Goal: Information Seeking & Learning: Learn about a topic

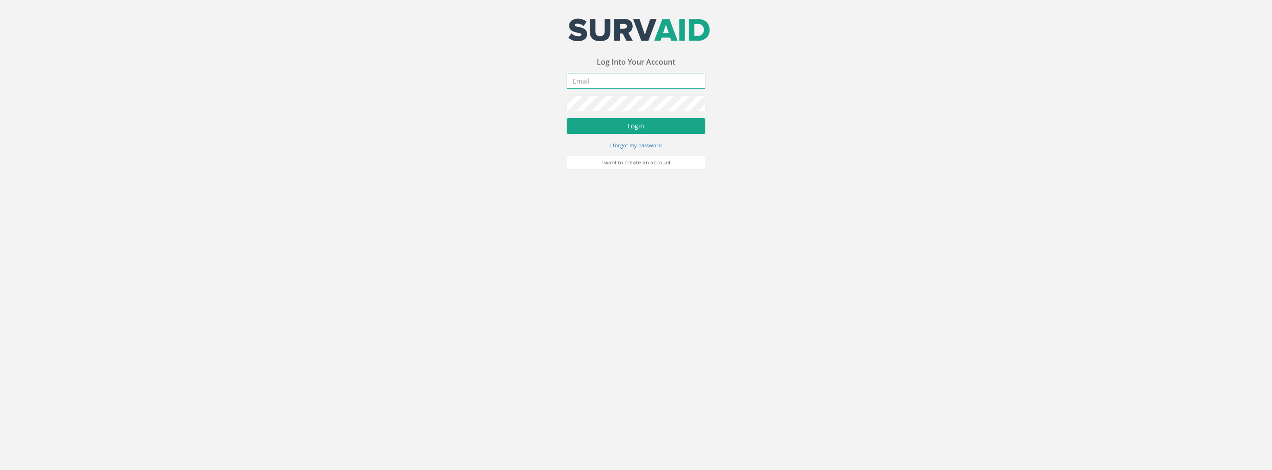
type input "[PERSON_NAME][EMAIL_ADDRESS][PERSON_NAME][DOMAIN_NAME]"
click at [627, 129] on button "Login" at bounding box center [636, 126] width 139 height 16
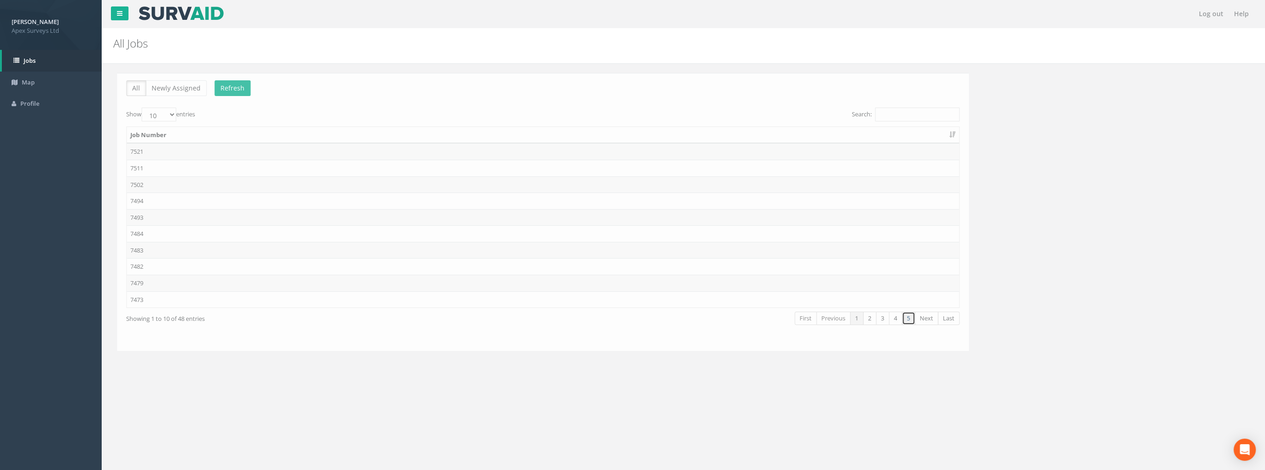
click at [908, 318] on link "5" at bounding box center [904, 318] width 13 height 13
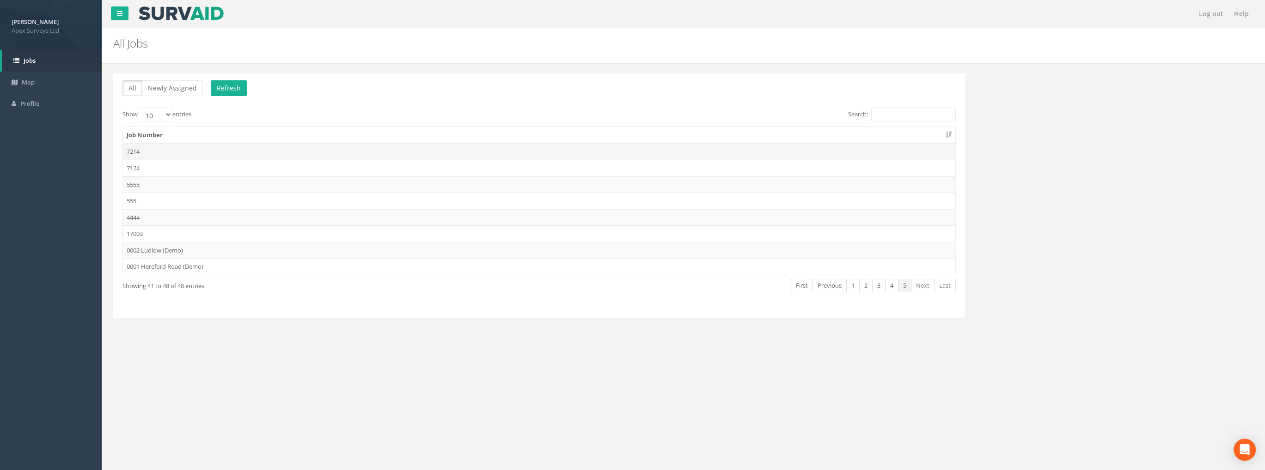
click at [140, 146] on td "7214" at bounding box center [539, 151] width 832 height 17
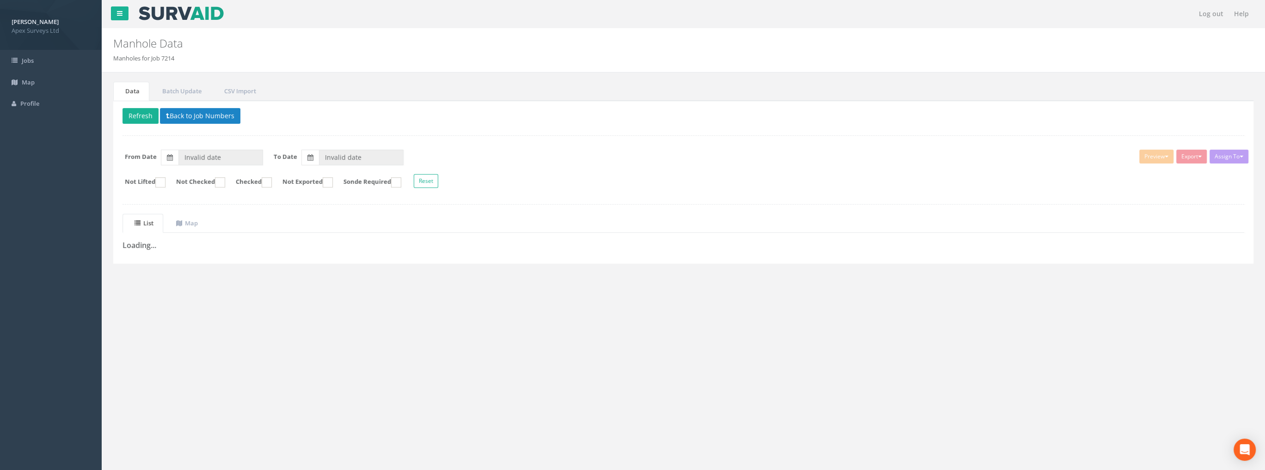
type input "[DATE]"
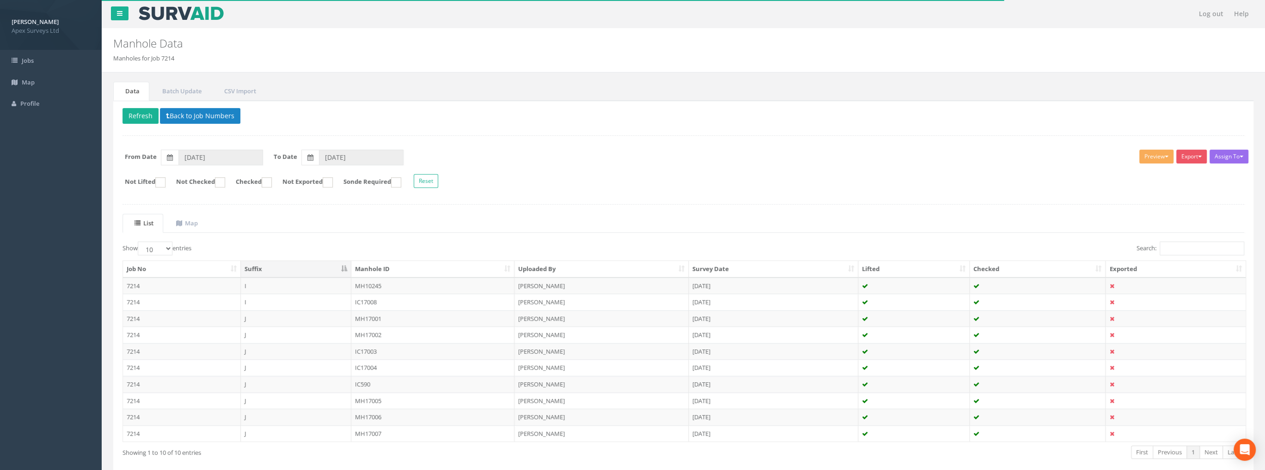
click at [158, 254] on div "Show 10 25 50 100 entries" at bounding box center [399, 250] width 554 height 16
click at [160, 248] on select "10 25 50 100" at bounding box center [155, 249] width 35 height 14
select select "100"
click at [139, 242] on select "10 25 50 100" at bounding box center [155, 249] width 35 height 14
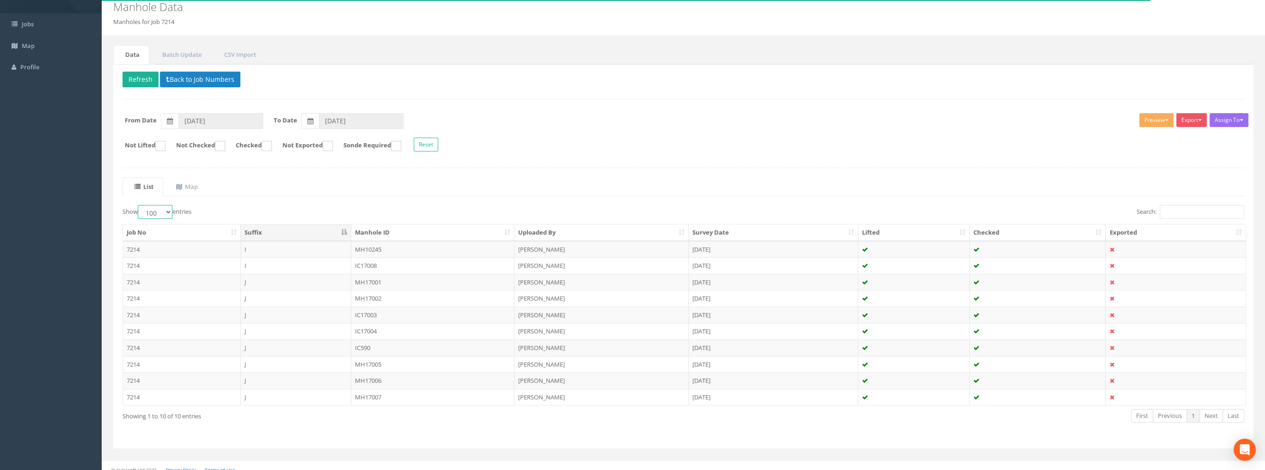
scroll to position [43, 0]
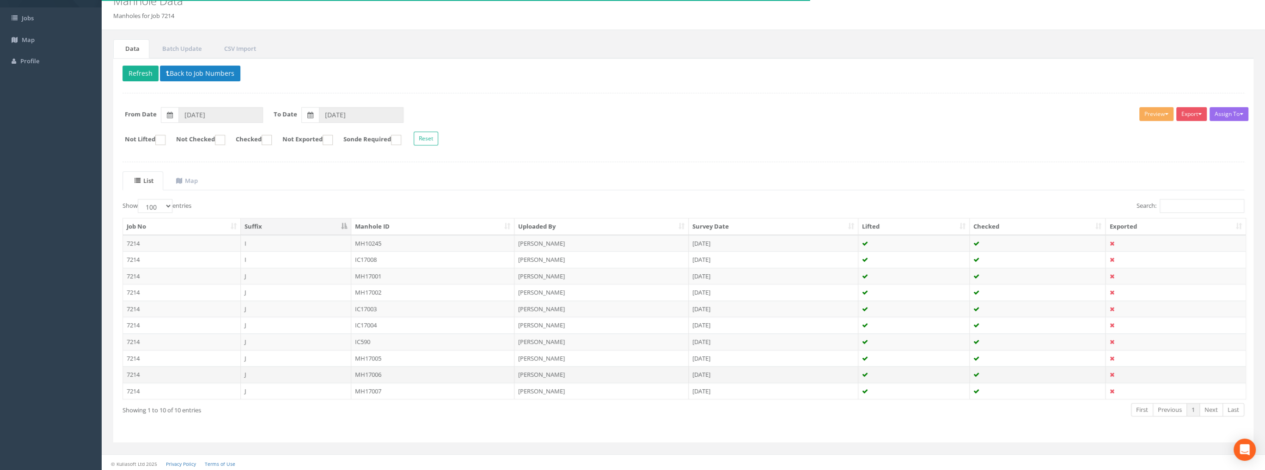
click at [374, 373] on td "MH17006" at bounding box center [433, 374] width 164 height 17
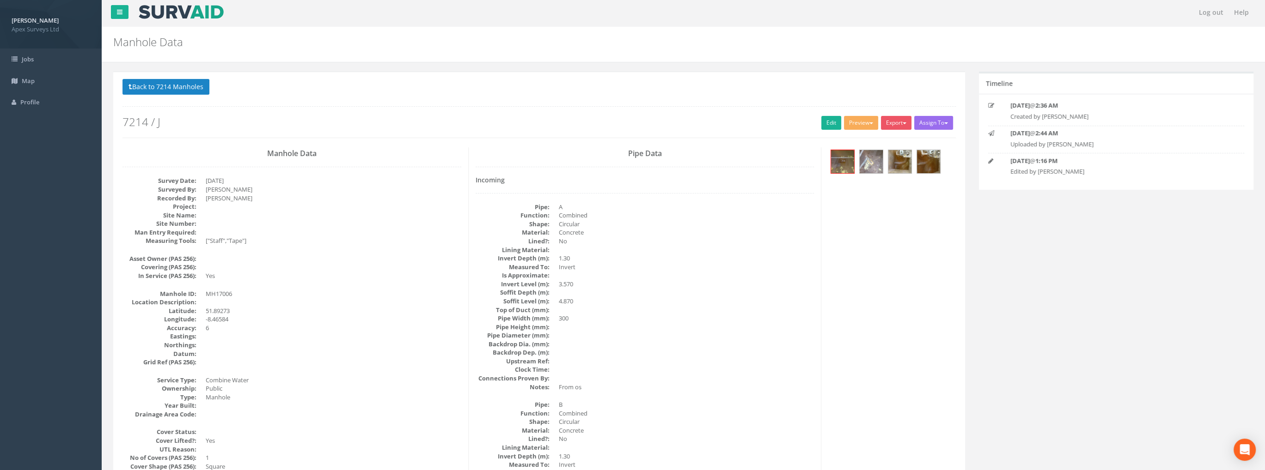
scroll to position [0, 0]
click at [839, 161] on img at bounding box center [842, 163] width 23 height 23
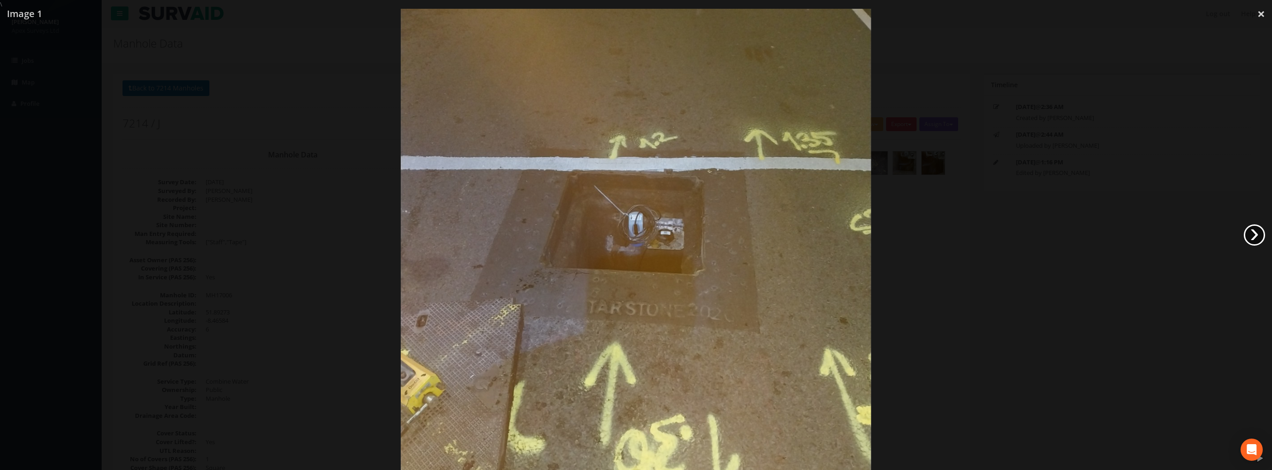
click at [1251, 232] on link "›" at bounding box center [1253, 235] width 21 height 21
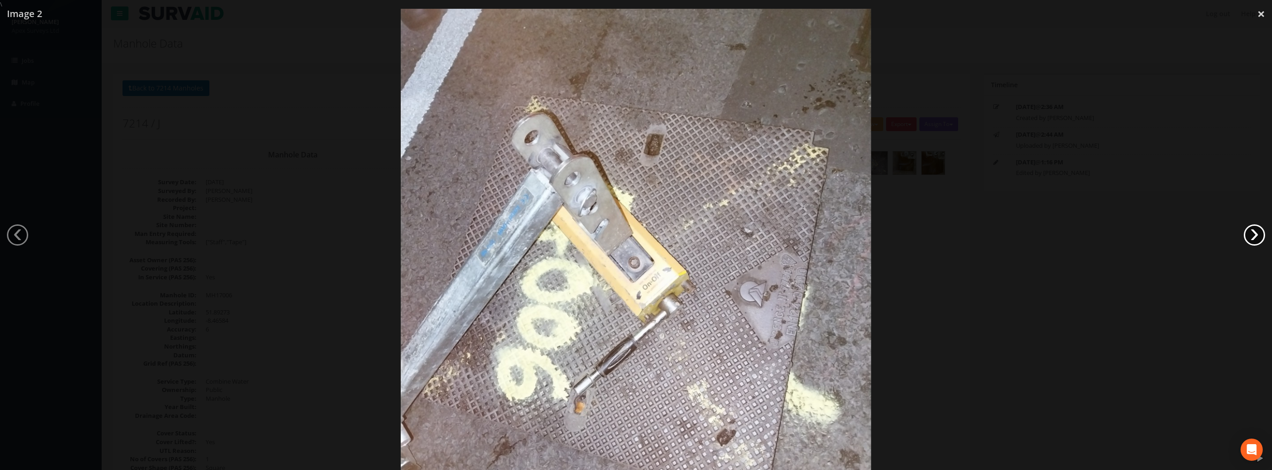
click at [1250, 232] on link "›" at bounding box center [1253, 235] width 21 height 21
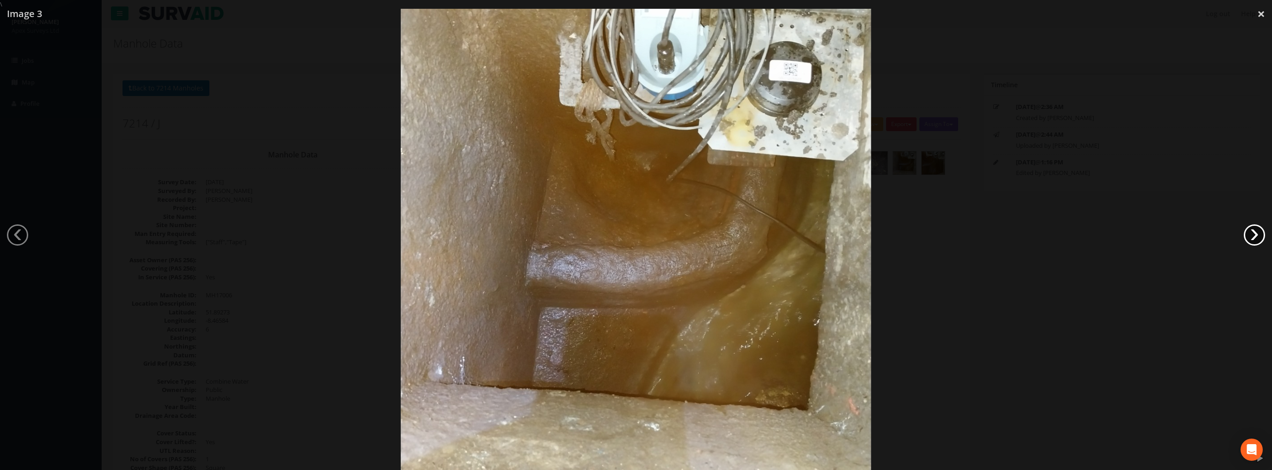
click at [1245, 232] on link "›" at bounding box center [1253, 235] width 21 height 21
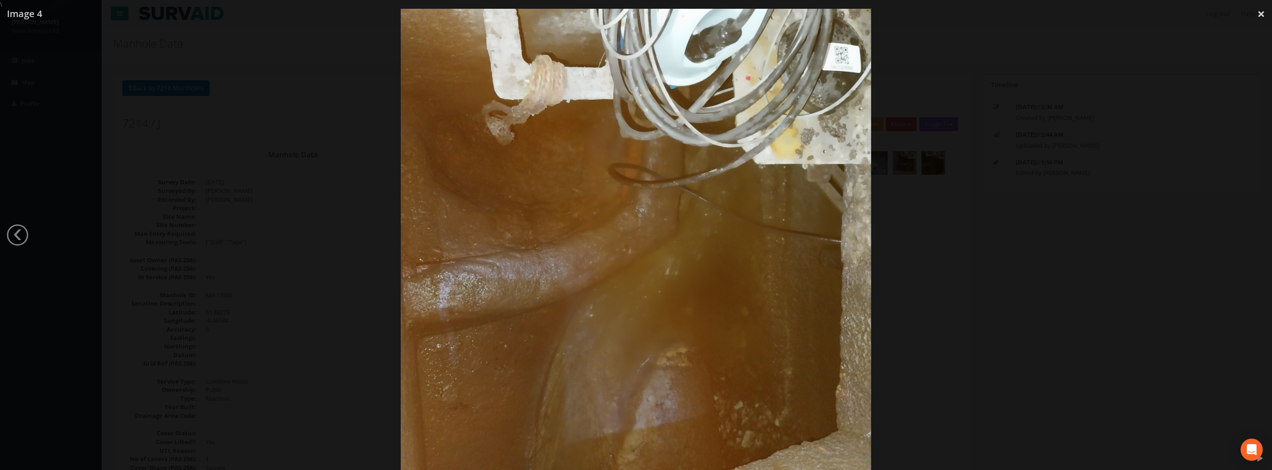
click at [1245, 232] on div at bounding box center [636, 244] width 1272 height 470
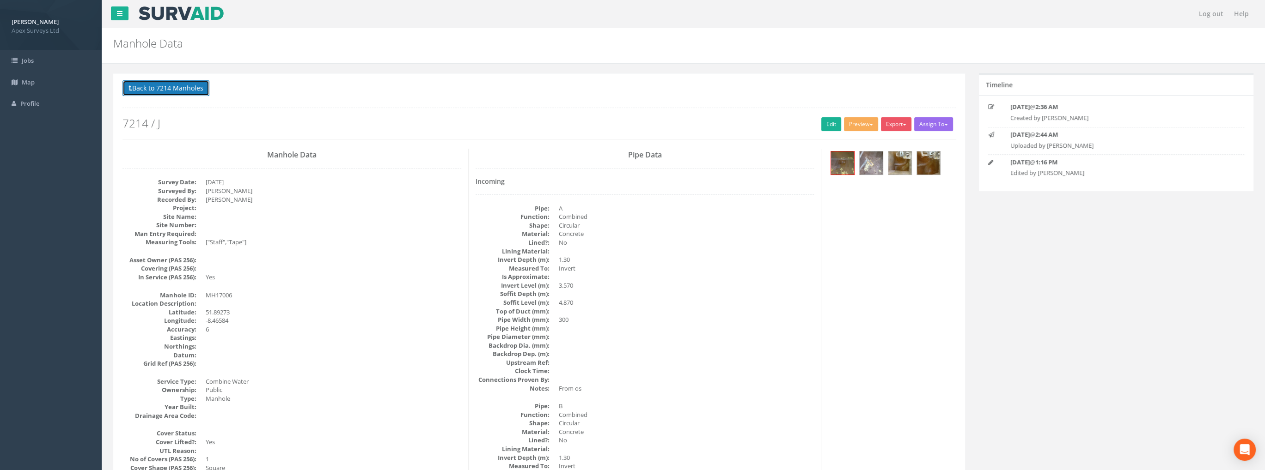
click at [162, 93] on button "Back to 7214 Manholes" at bounding box center [165, 88] width 87 height 16
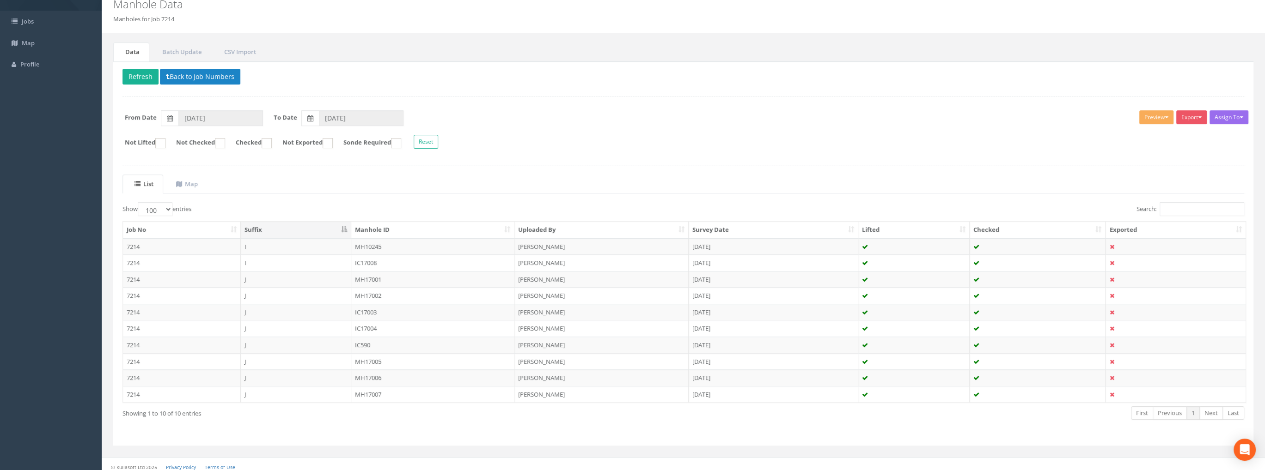
scroll to position [43, 0]
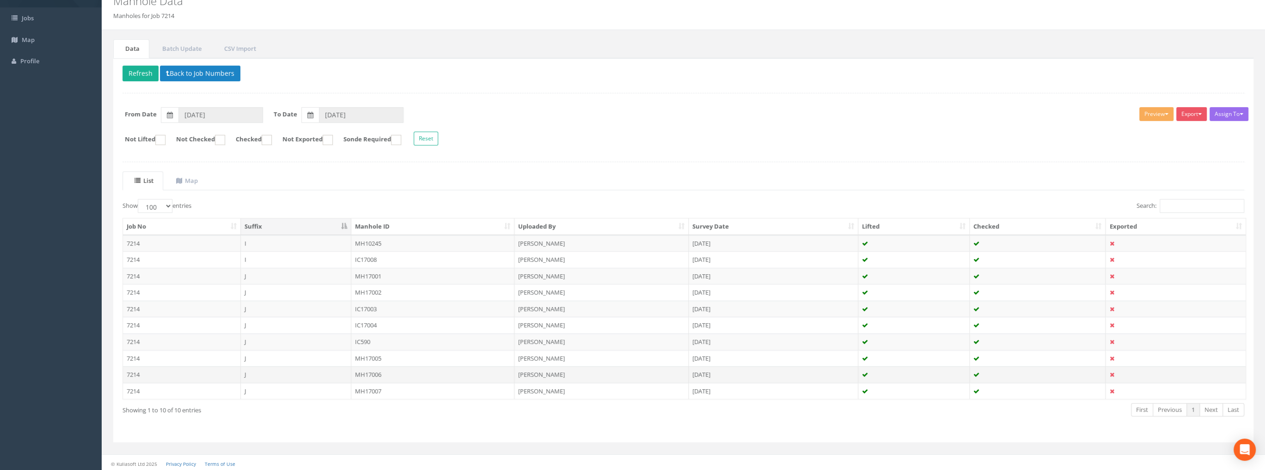
click at [371, 372] on td "MH17006" at bounding box center [433, 374] width 164 height 17
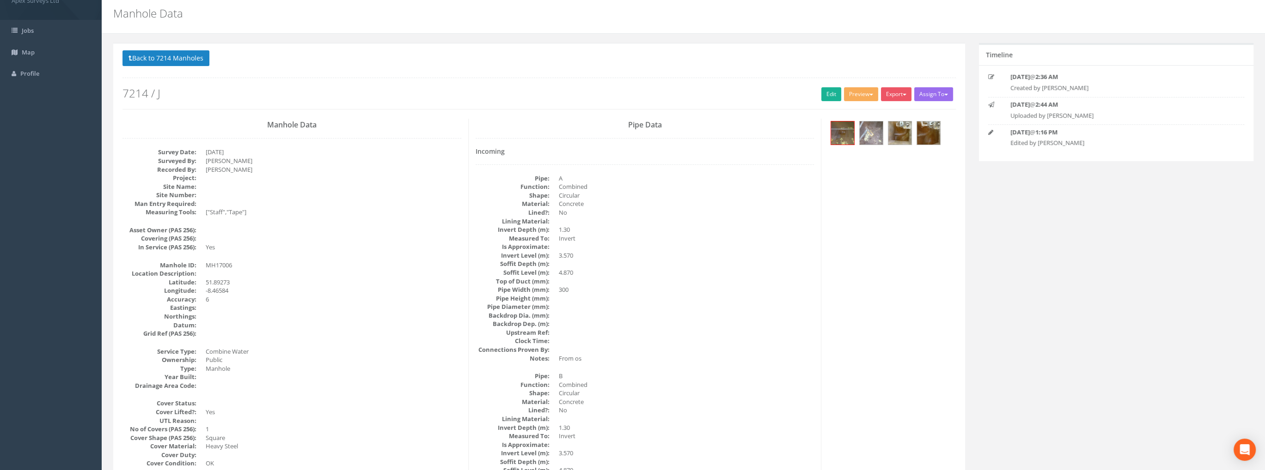
scroll to position [0, 0]
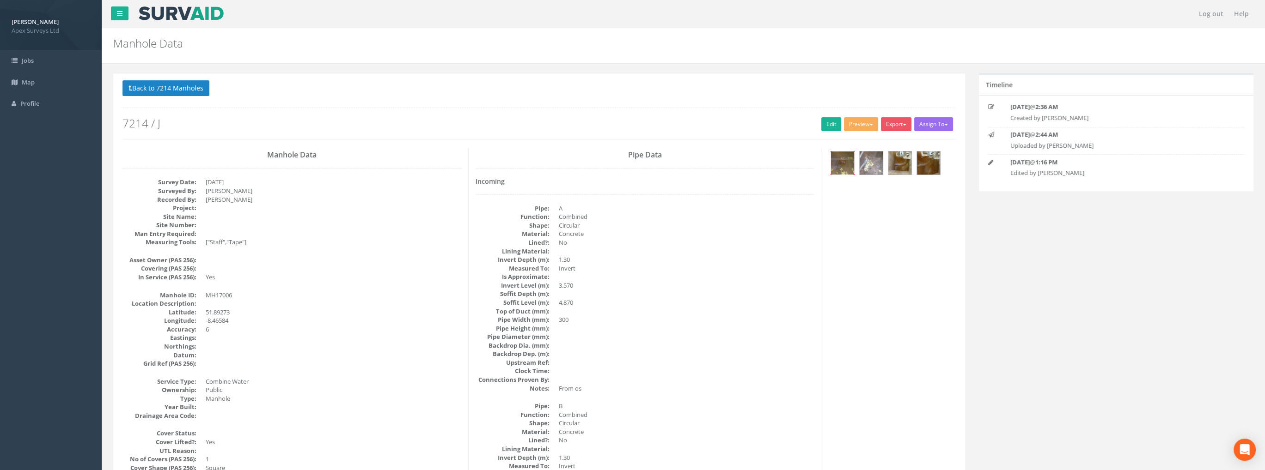
click at [848, 166] on img at bounding box center [842, 163] width 23 height 23
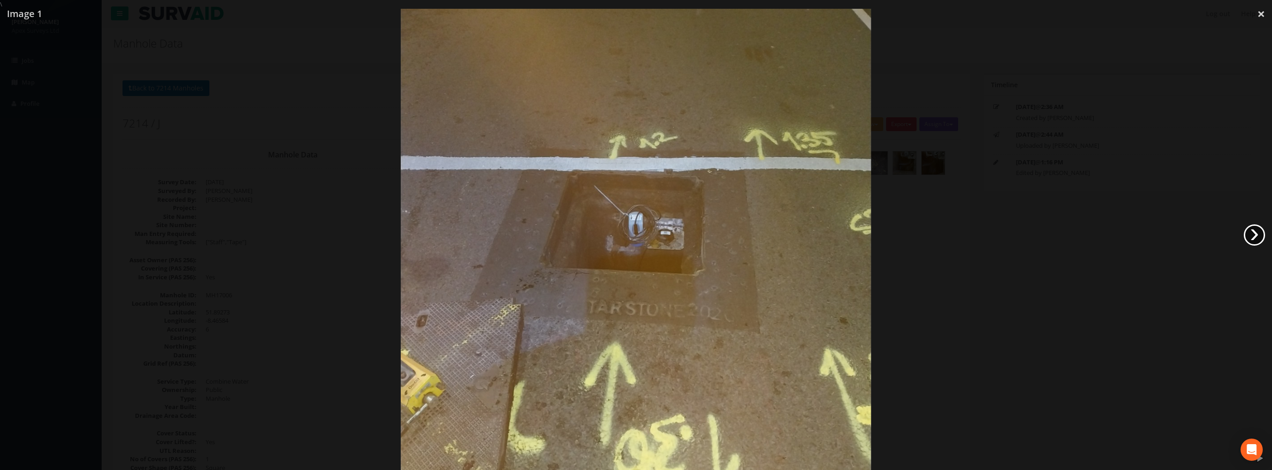
click at [1258, 232] on link "›" at bounding box center [1253, 235] width 21 height 21
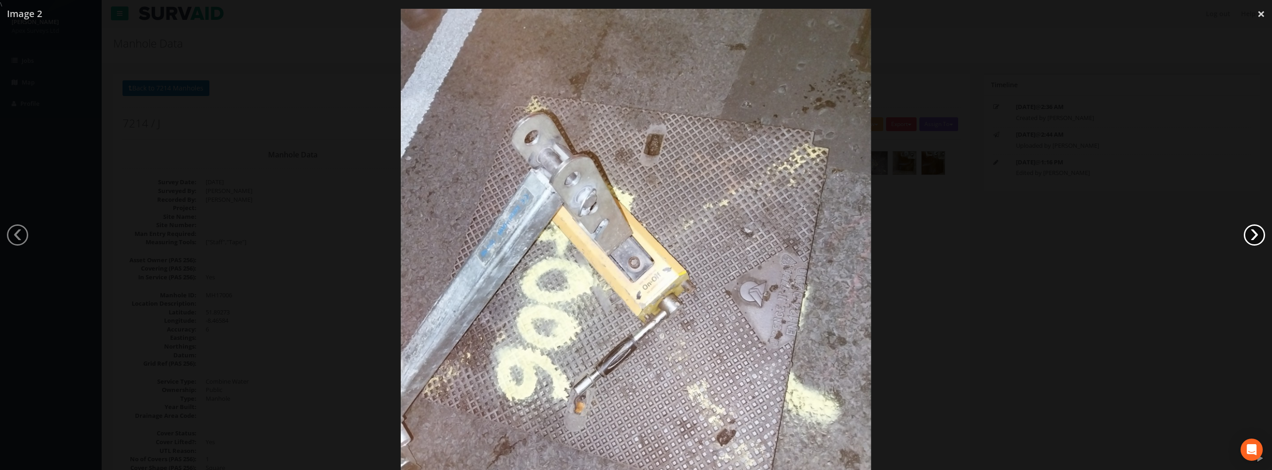
click at [1258, 232] on link "›" at bounding box center [1253, 235] width 21 height 21
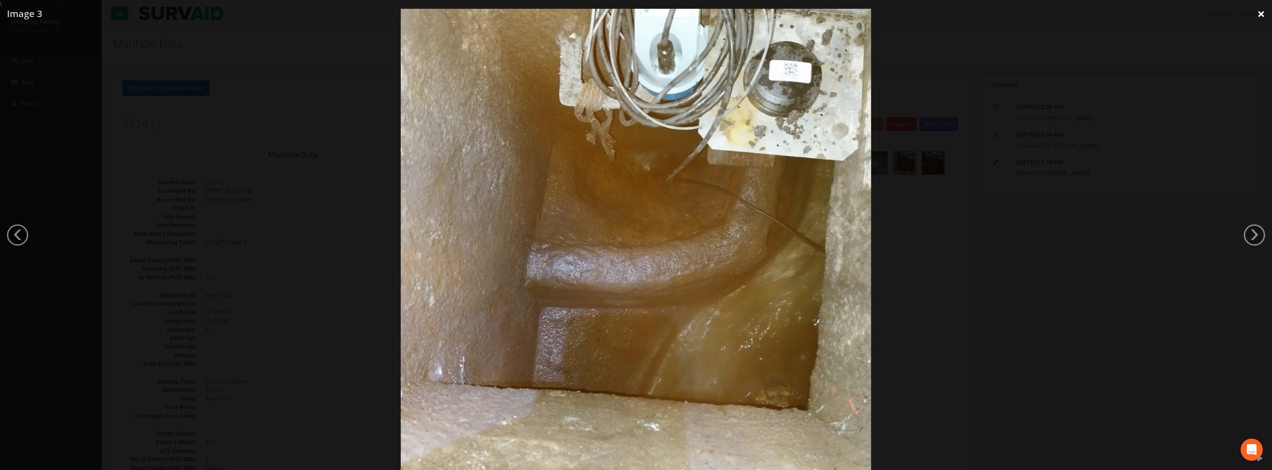
click at [1262, 15] on link "×" at bounding box center [1261, 14] width 22 height 28
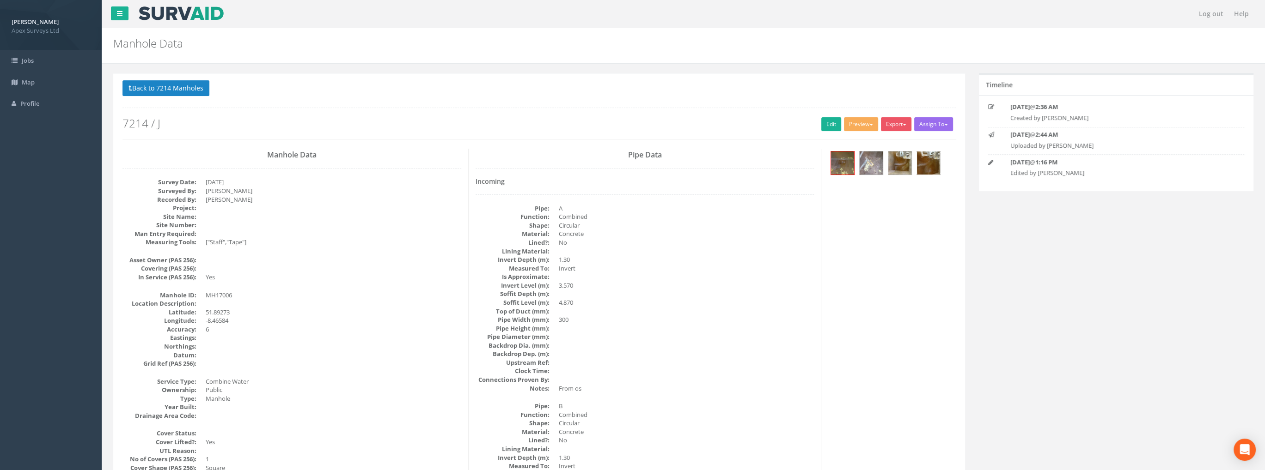
click at [932, 164] on img at bounding box center [928, 163] width 23 height 23
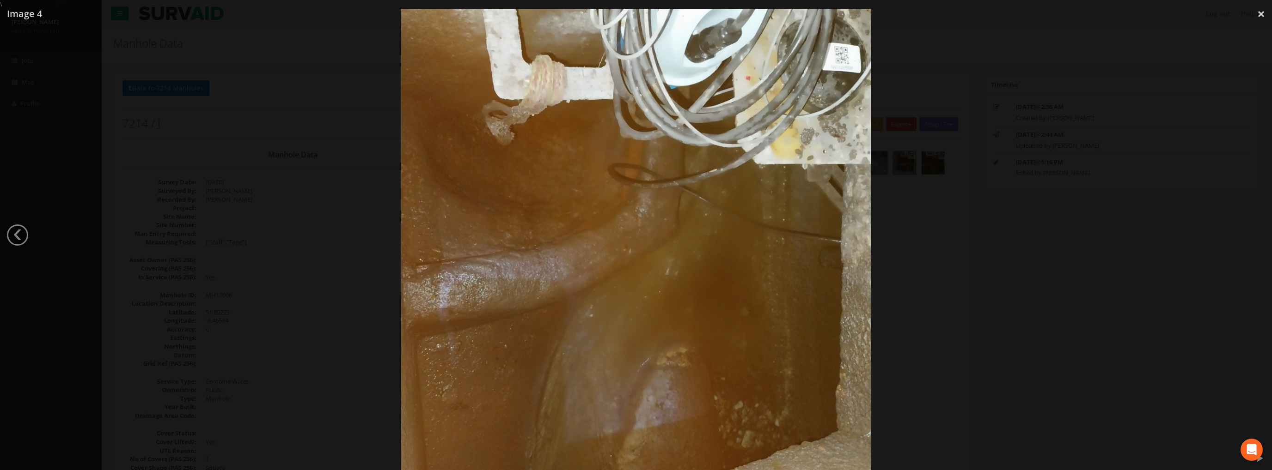
click at [813, 199] on img at bounding box center [636, 243] width 470 height 627
click at [377, 231] on div at bounding box center [636, 244] width 1272 height 470
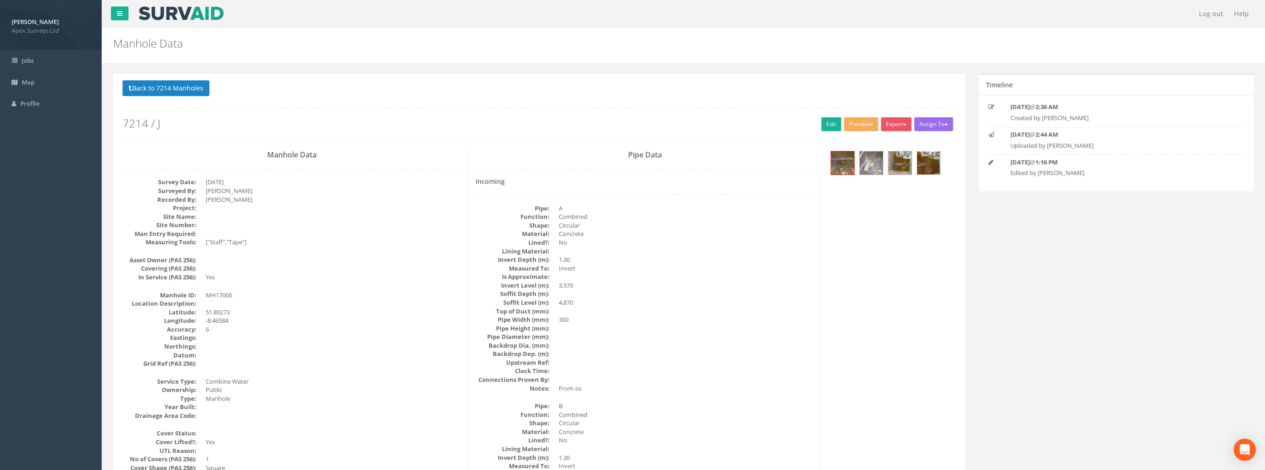
click at [925, 155] on img at bounding box center [928, 163] width 23 height 23
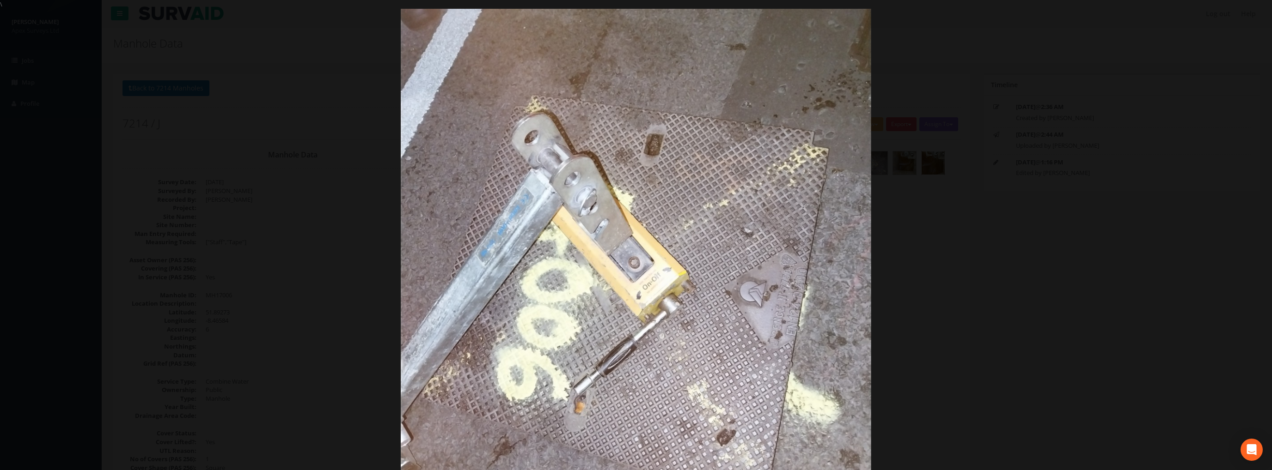
click at [307, 108] on div at bounding box center [636, 244] width 1272 height 470
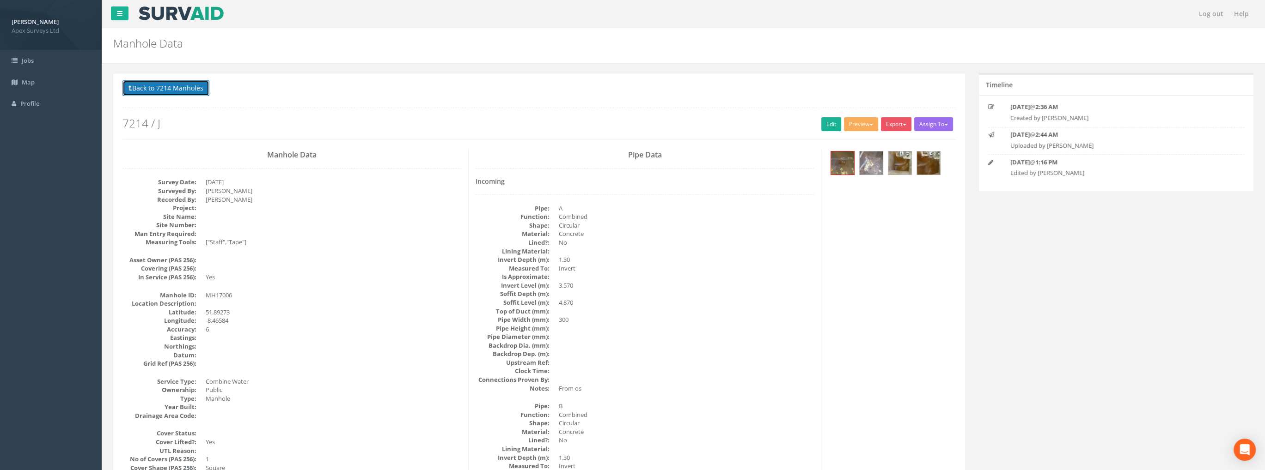
click at [177, 93] on button "Back to 7214 Manholes" at bounding box center [165, 88] width 87 height 16
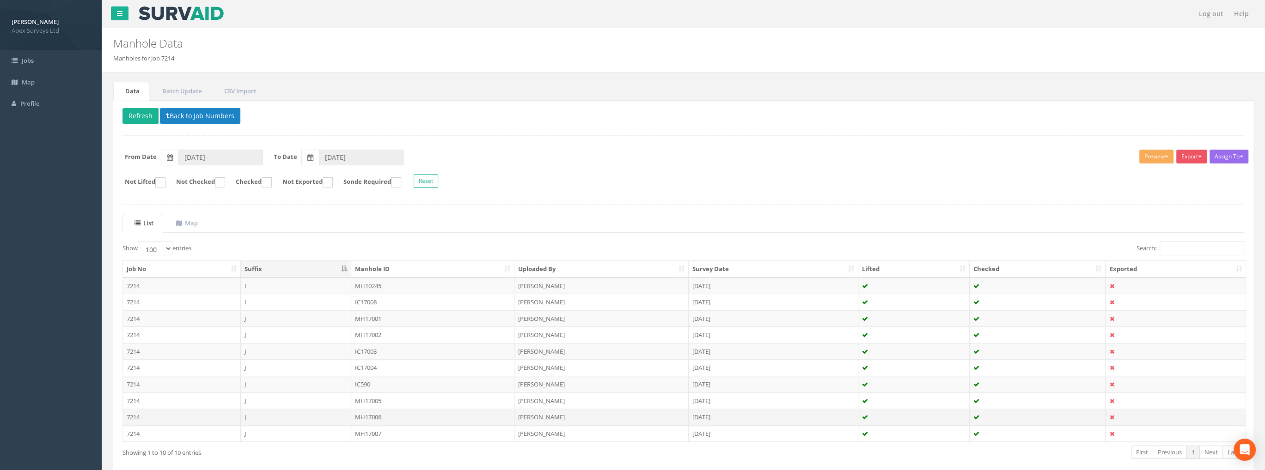
click at [380, 420] on td "MH17006" at bounding box center [433, 417] width 164 height 17
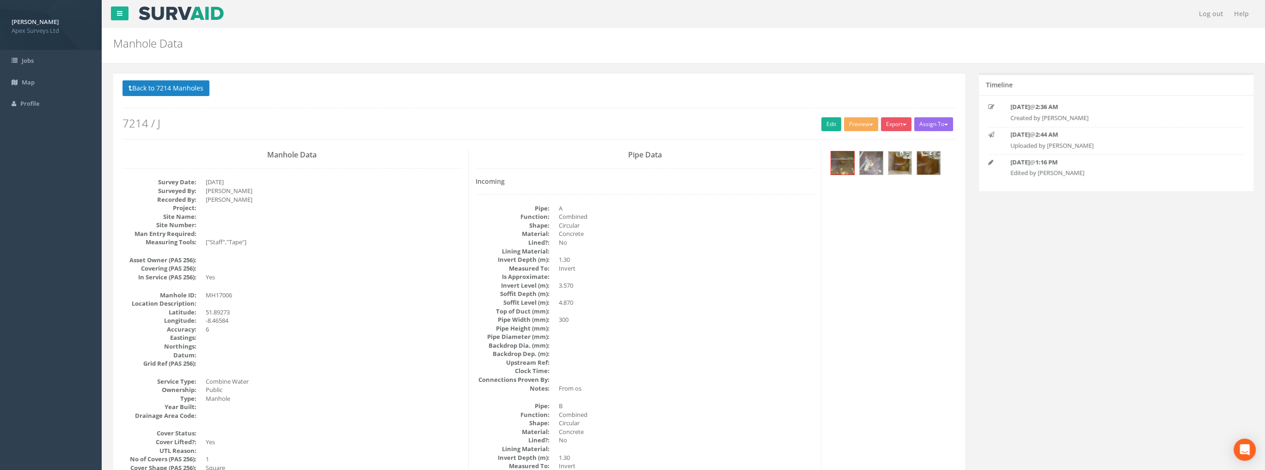
click at [892, 164] on img at bounding box center [899, 163] width 23 height 23
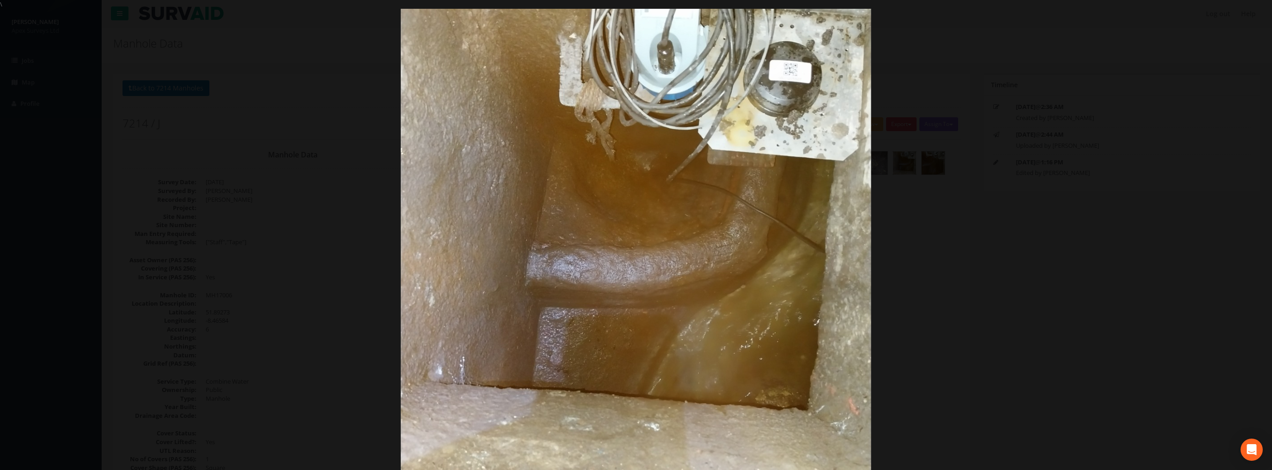
click at [873, 277] on div at bounding box center [636, 244] width 1272 height 470
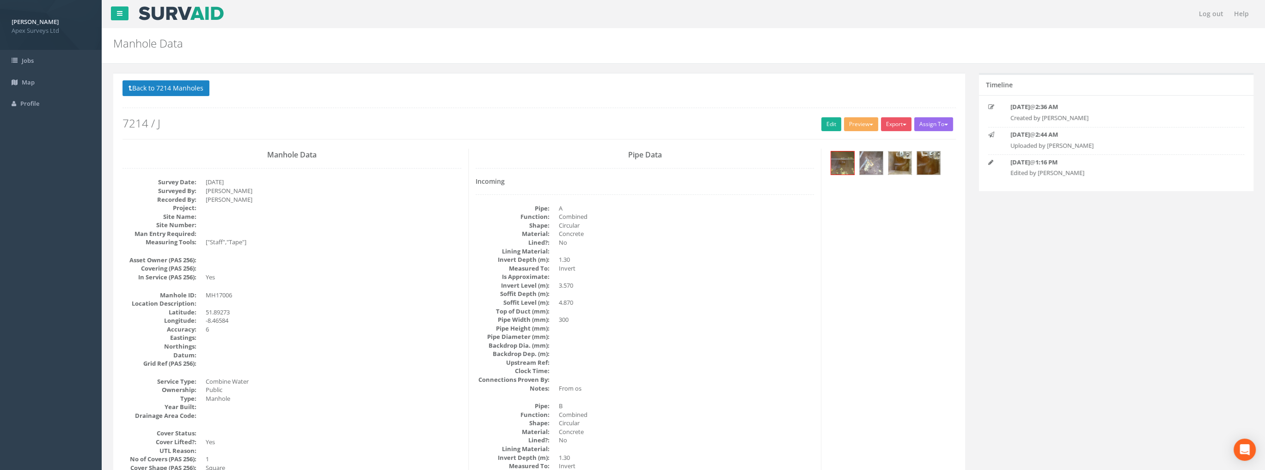
click at [904, 162] on img at bounding box center [899, 163] width 23 height 23
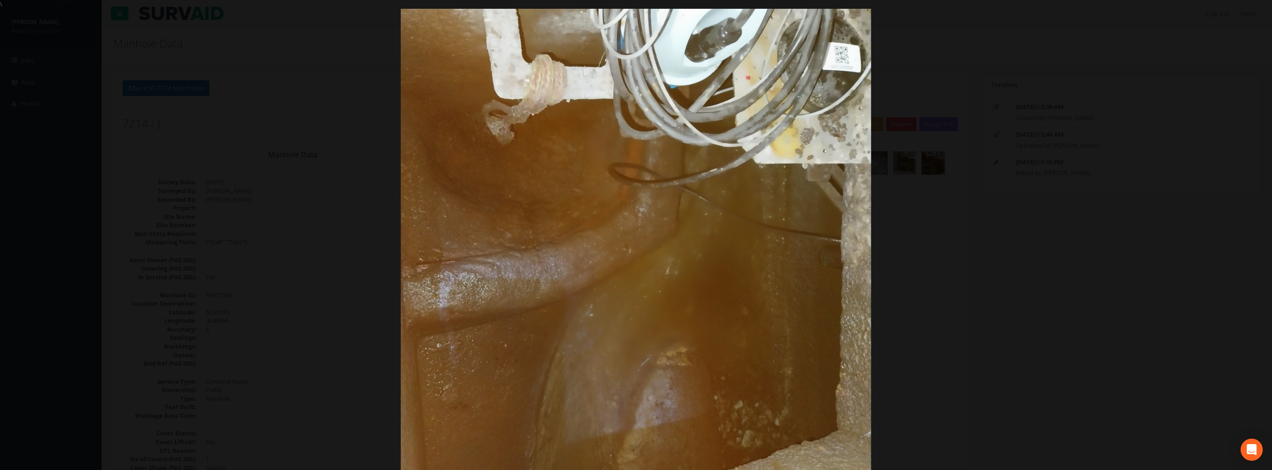
click at [1093, 29] on div at bounding box center [636, 243] width 1272 height 470
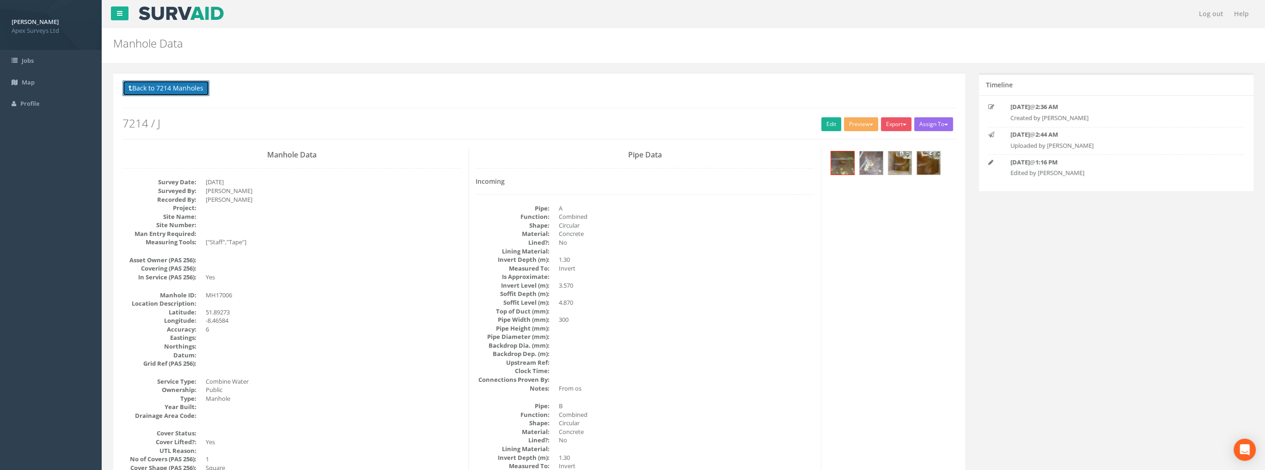
click at [158, 93] on button "Back to 7214 Manholes" at bounding box center [165, 88] width 87 height 16
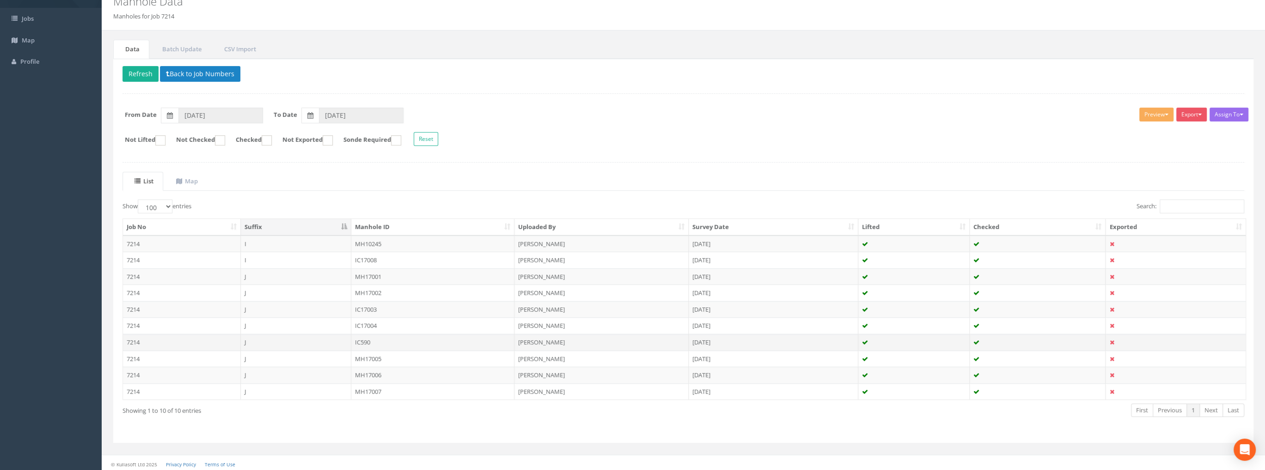
scroll to position [43, 0]
click at [374, 390] on td "MH17007" at bounding box center [433, 391] width 164 height 17
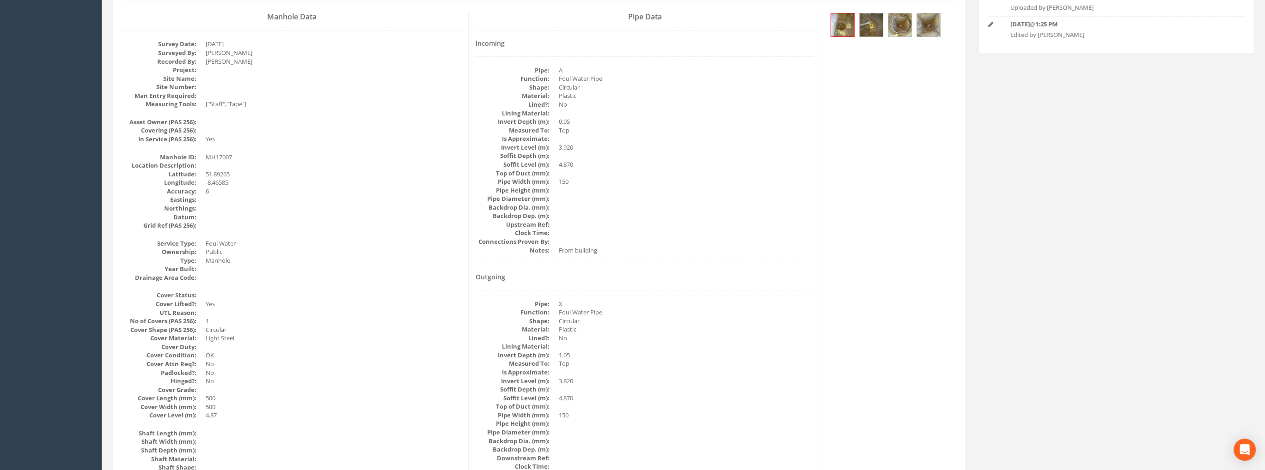
scroll to position [0, 0]
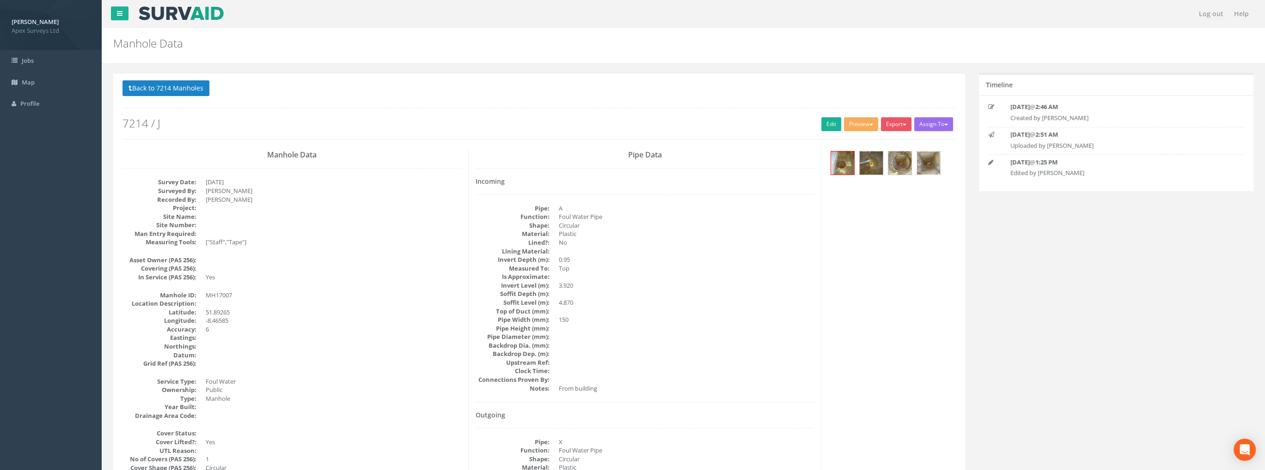
click at [927, 162] on img at bounding box center [928, 163] width 23 height 23
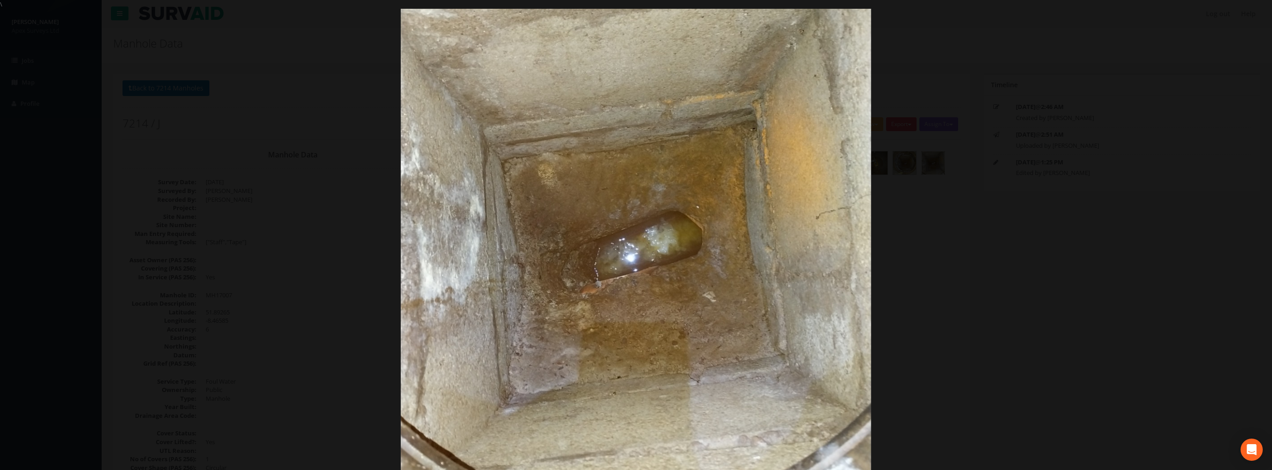
click at [1108, 398] on div at bounding box center [636, 244] width 1272 height 470
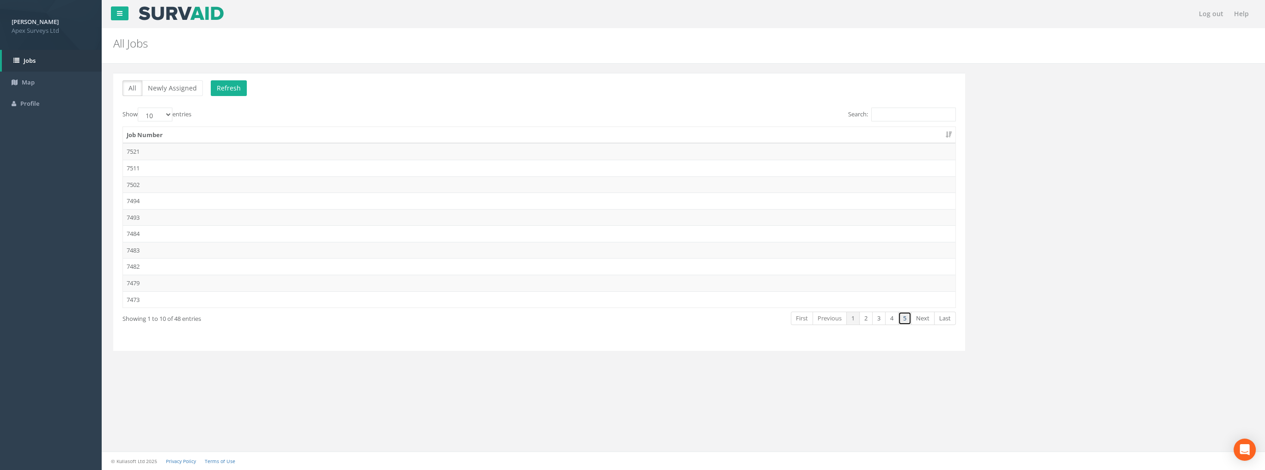
click at [908, 318] on link "5" at bounding box center [904, 318] width 13 height 13
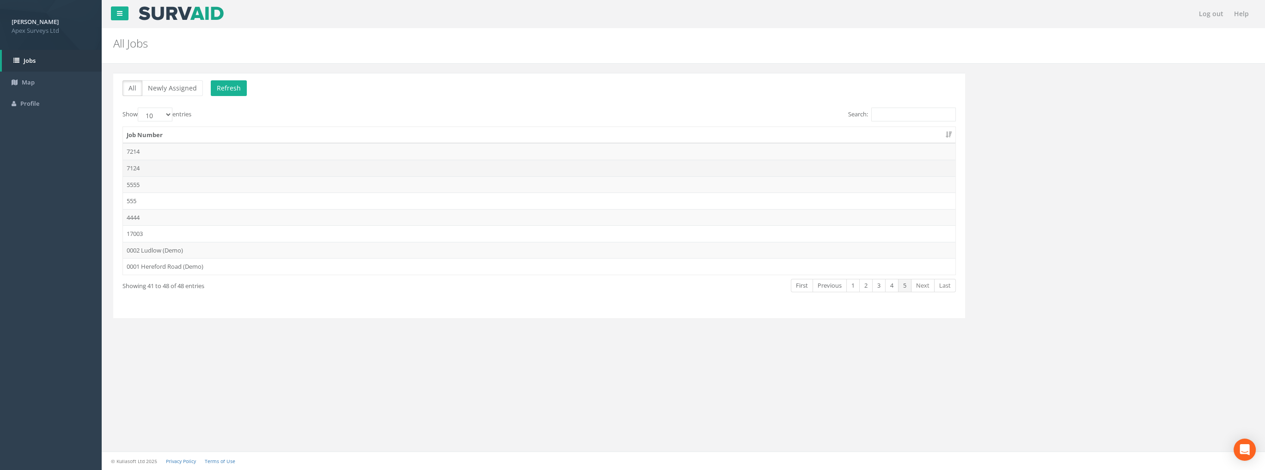
click at [141, 167] on td "7124" at bounding box center [539, 168] width 832 height 17
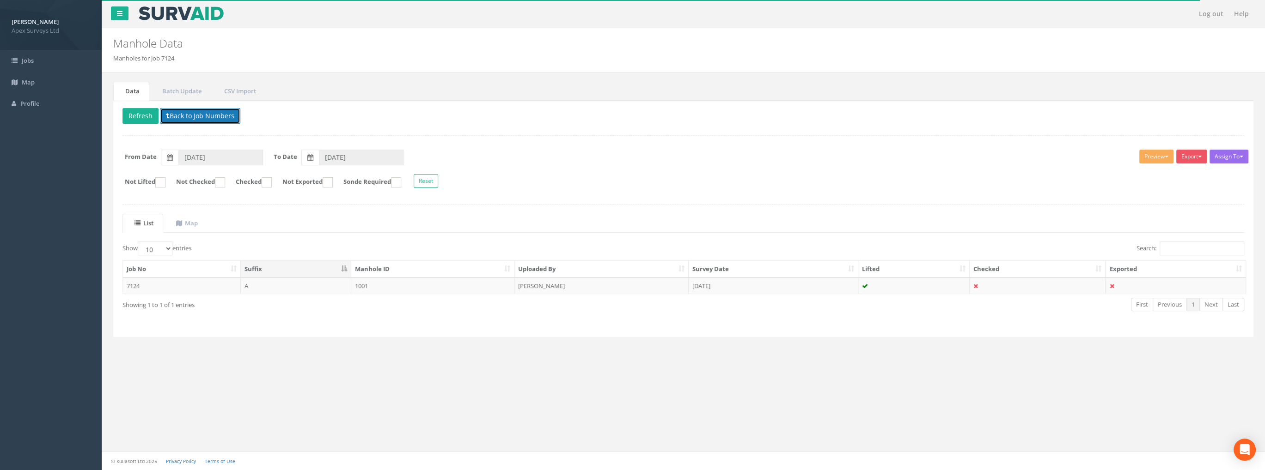
click at [193, 115] on button "Back to Job Numbers" at bounding box center [200, 116] width 80 height 16
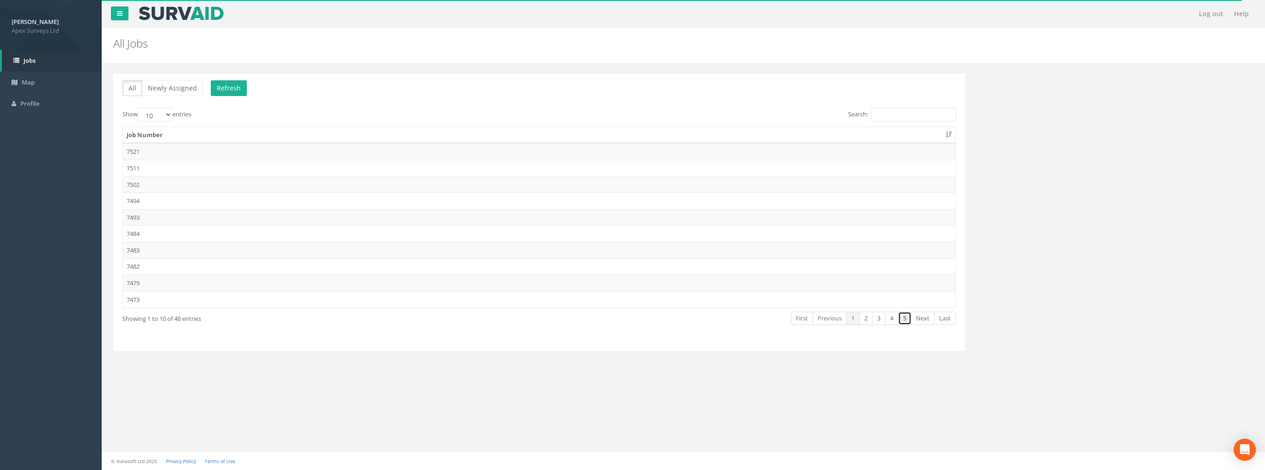
click at [902, 315] on link "5" at bounding box center [904, 318] width 13 height 13
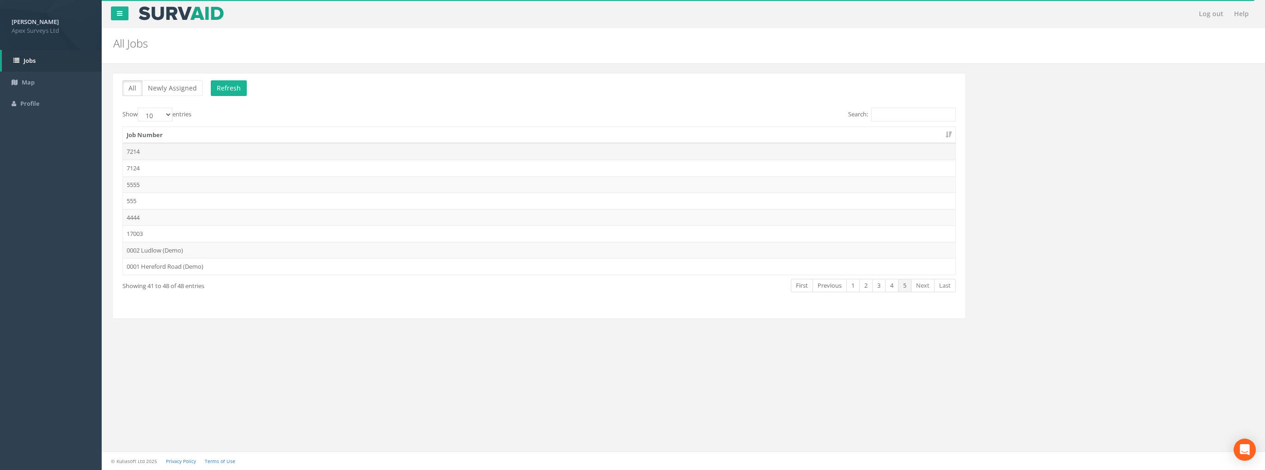
click at [137, 152] on td "7214" at bounding box center [539, 151] width 832 height 17
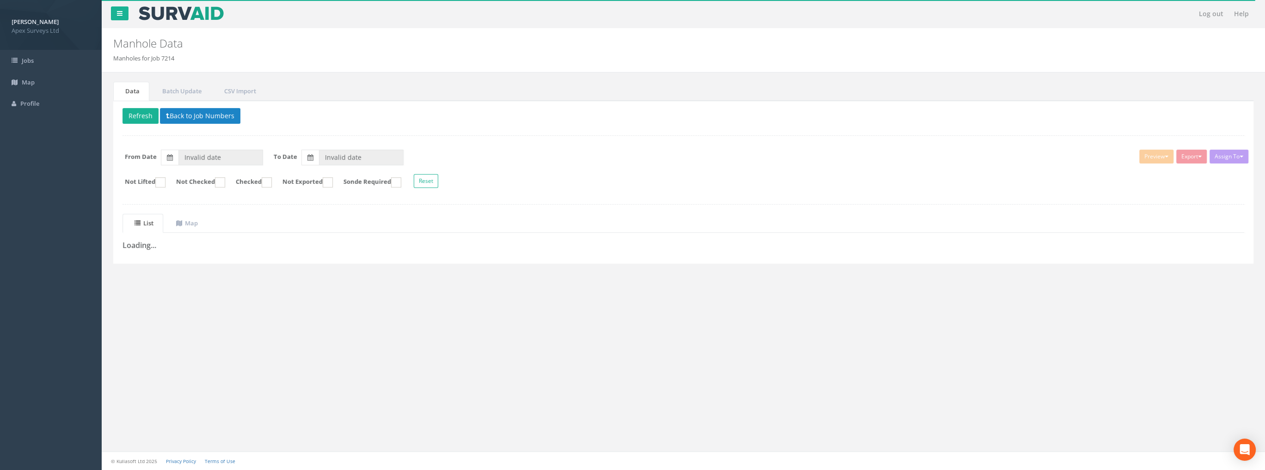
type input "[DATE]"
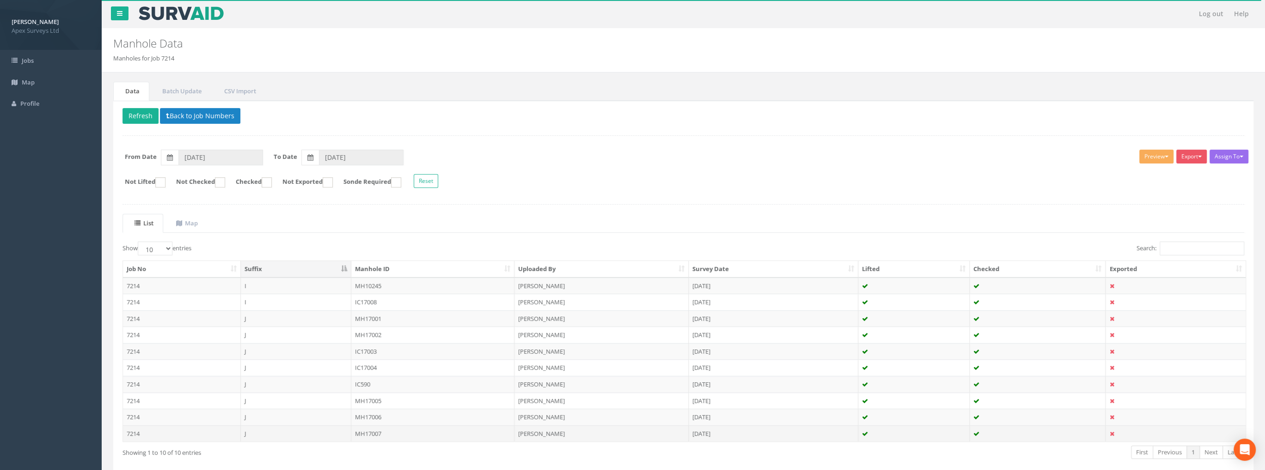
click at [373, 431] on td "MH17007" at bounding box center [433, 434] width 164 height 17
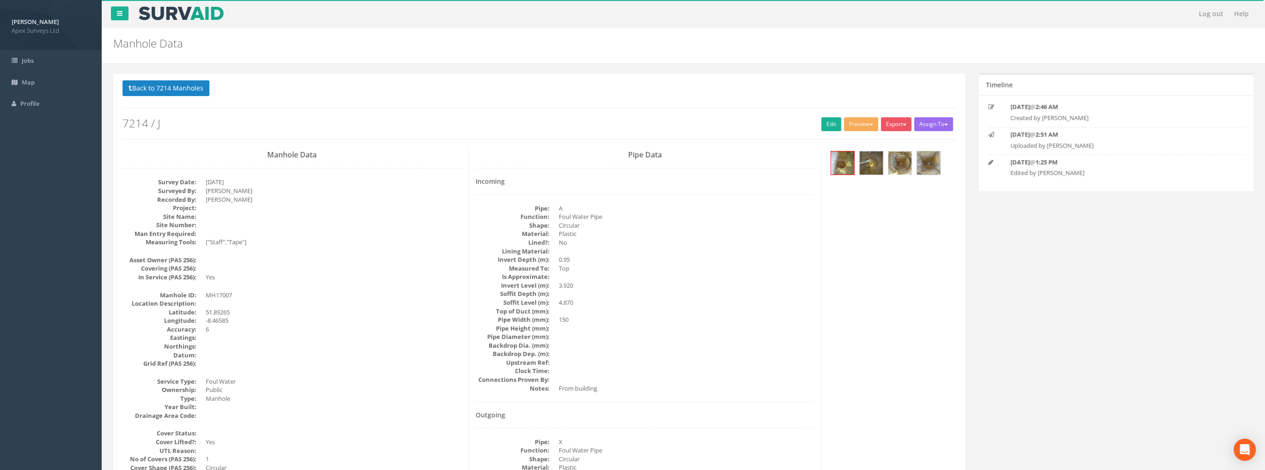
click at [902, 165] on img at bounding box center [899, 163] width 23 height 23
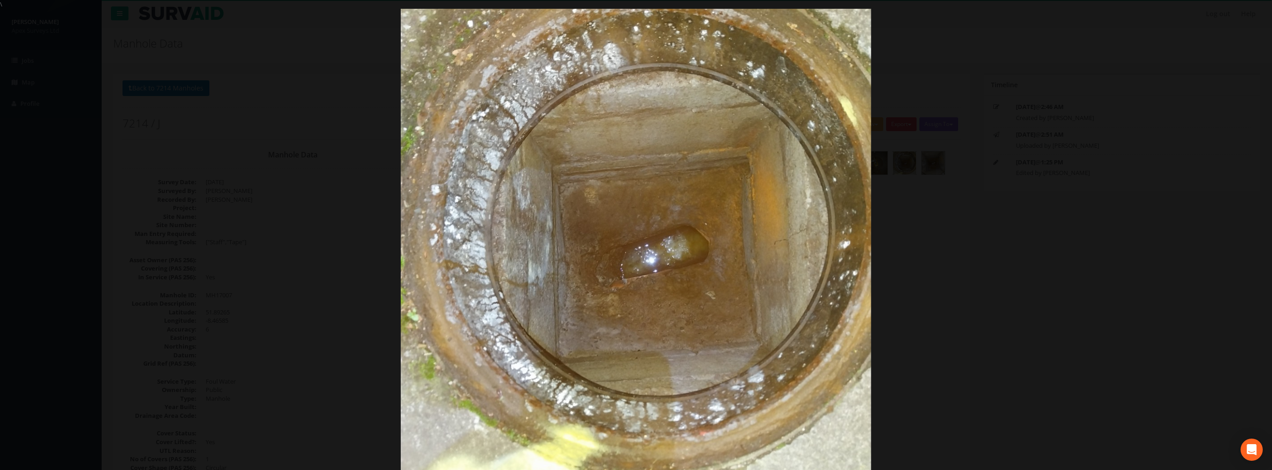
click at [341, 108] on div at bounding box center [636, 244] width 1272 height 470
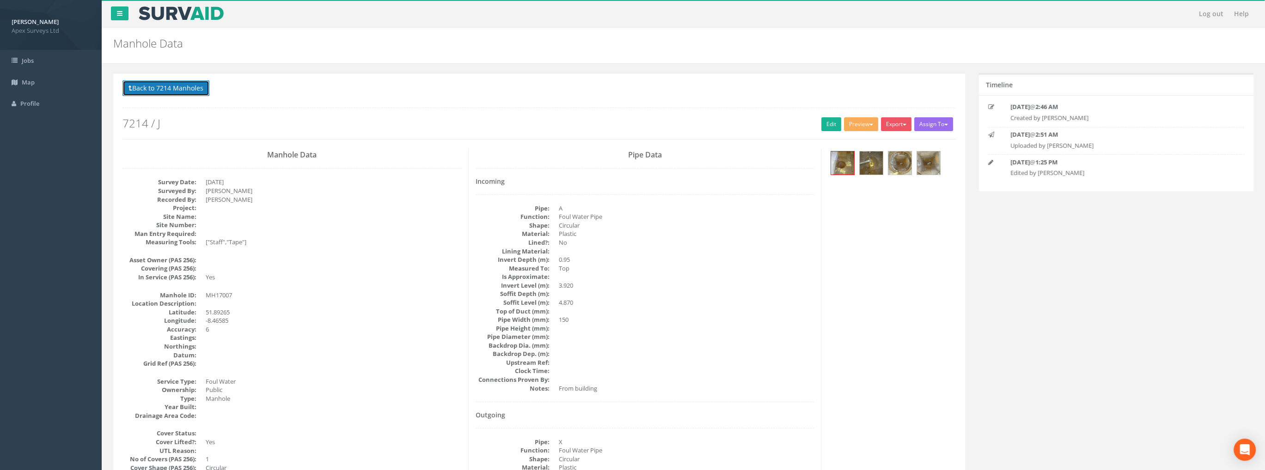
click at [155, 90] on button "Back to 7214 Manholes" at bounding box center [165, 88] width 87 height 16
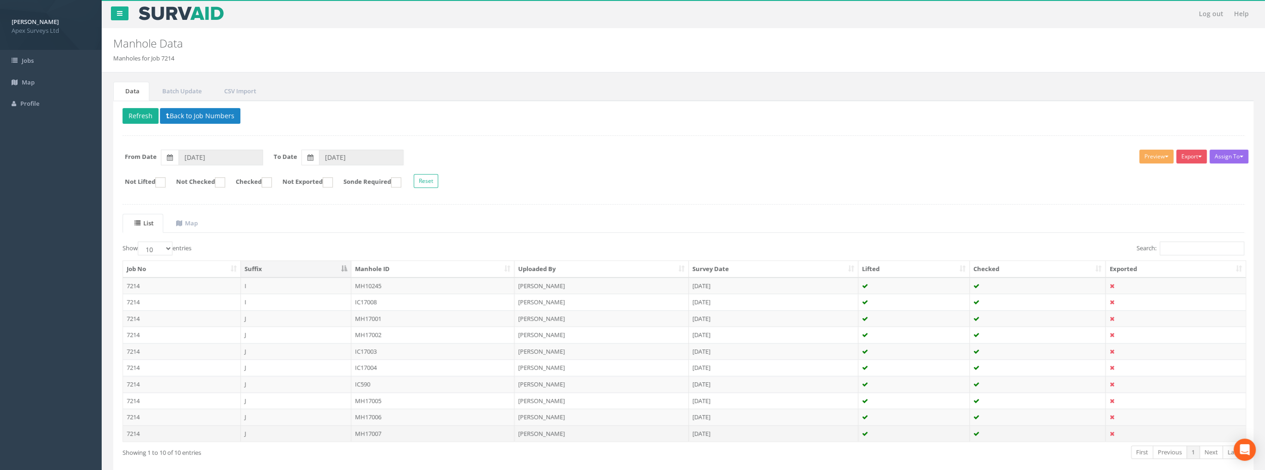
click at [374, 430] on td "MH17007" at bounding box center [433, 434] width 164 height 17
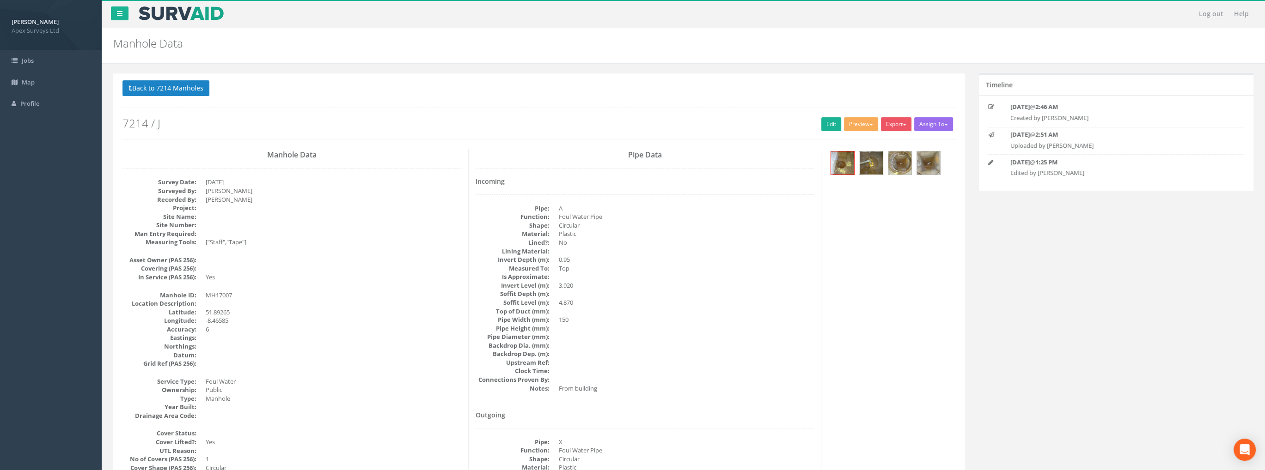
click at [868, 167] on img at bounding box center [870, 163] width 23 height 23
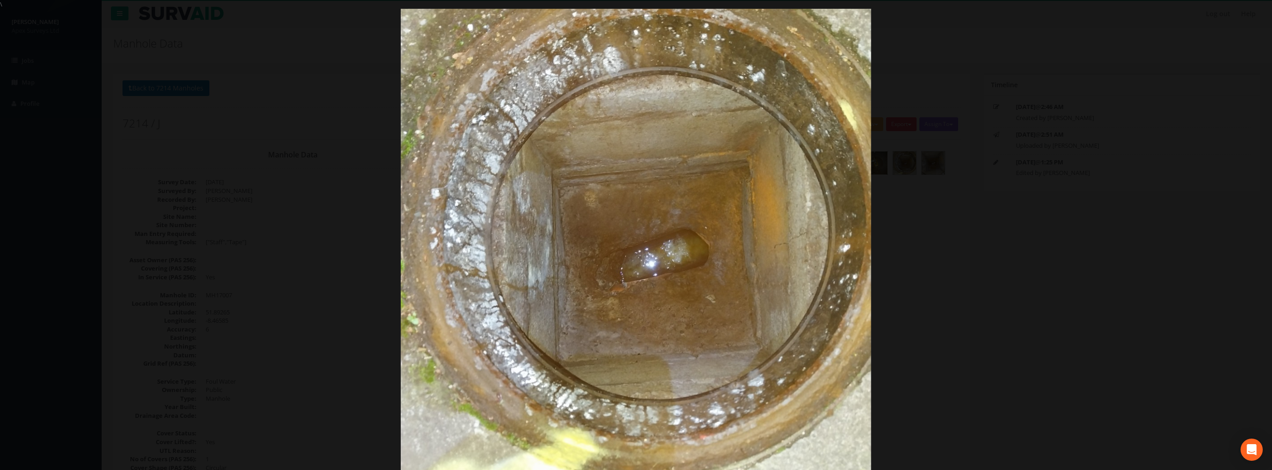
drag, startPoint x: 1129, startPoint y: 278, endPoint x: 1121, endPoint y: 288, distance: 13.5
click at [1130, 283] on div at bounding box center [636, 247] width 1272 height 470
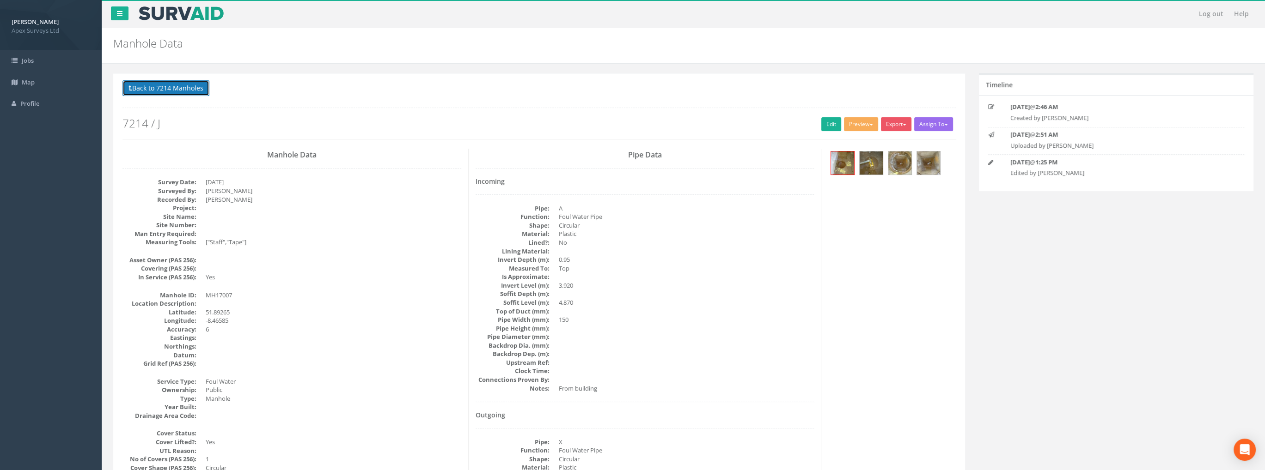
click at [168, 84] on button "Back to 7214 Manholes" at bounding box center [165, 88] width 87 height 16
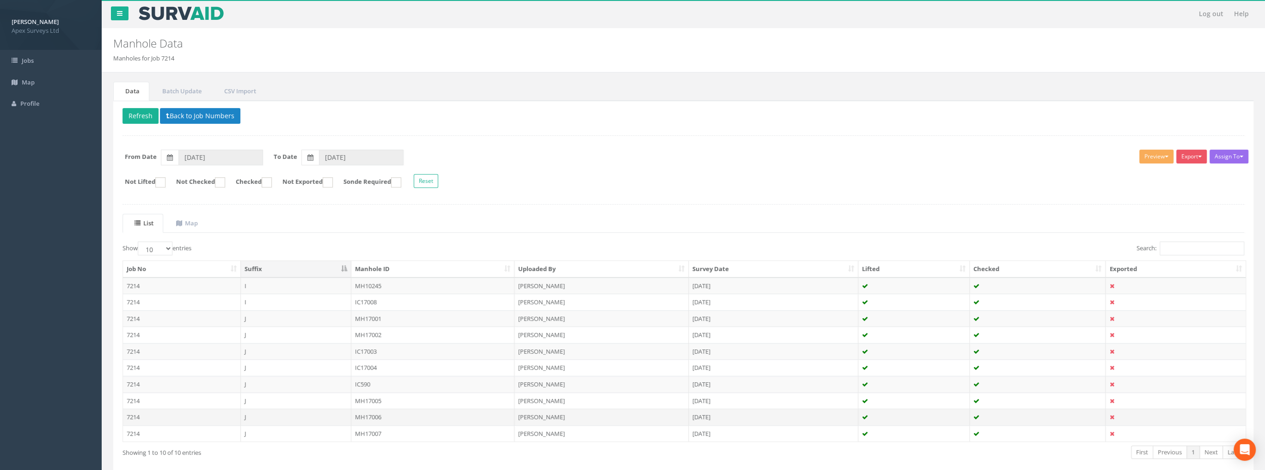
click at [374, 416] on td "MH17006" at bounding box center [433, 417] width 164 height 17
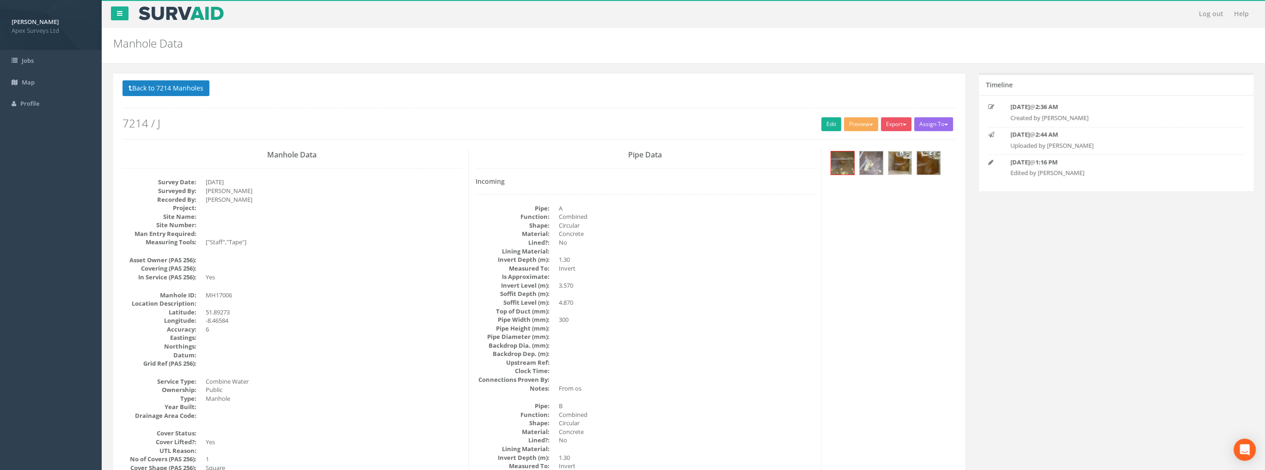
click at [902, 168] on img at bounding box center [899, 163] width 23 height 23
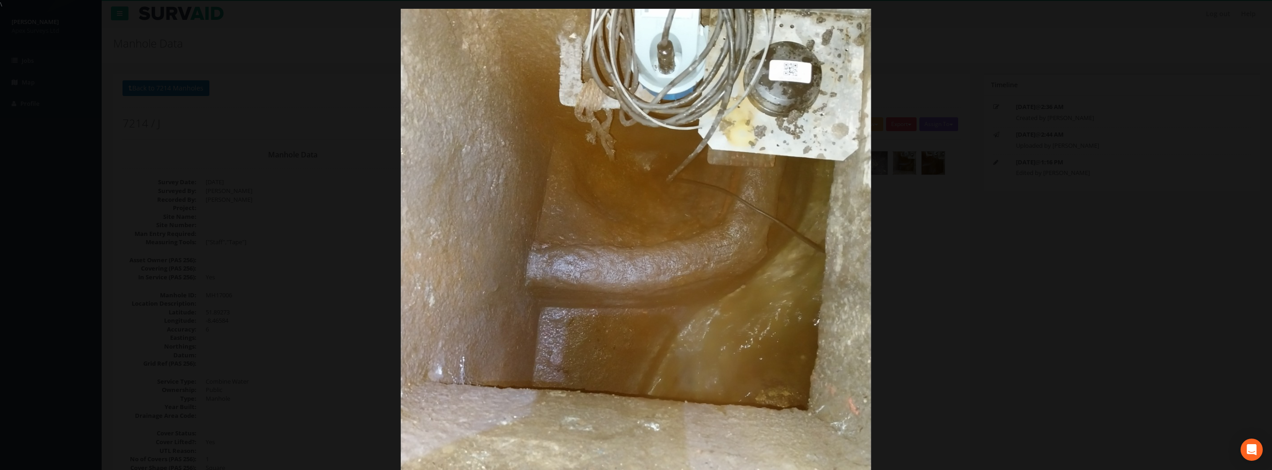
click at [1048, 273] on div at bounding box center [636, 244] width 1272 height 470
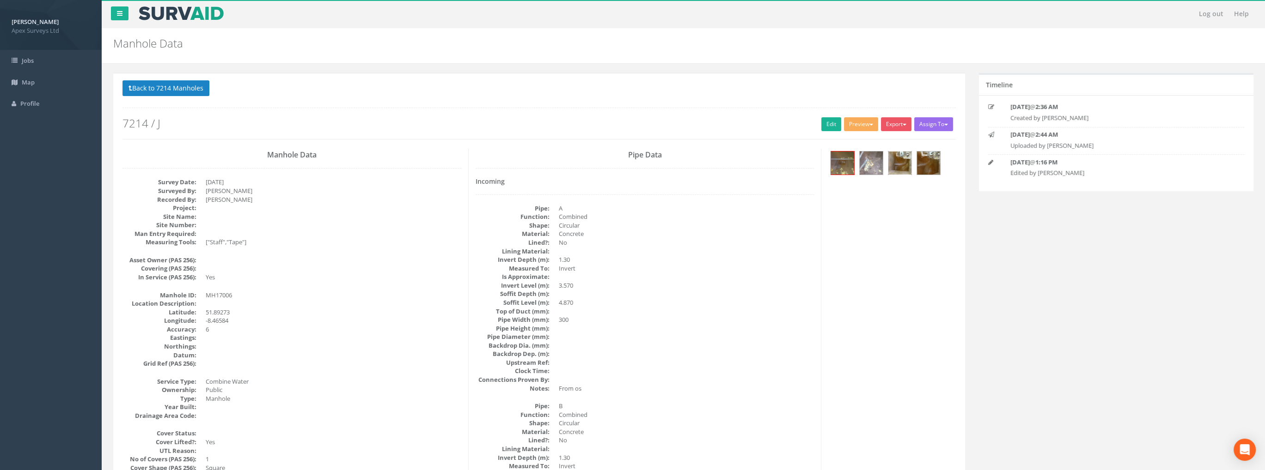
click at [900, 161] on img at bounding box center [899, 163] width 23 height 23
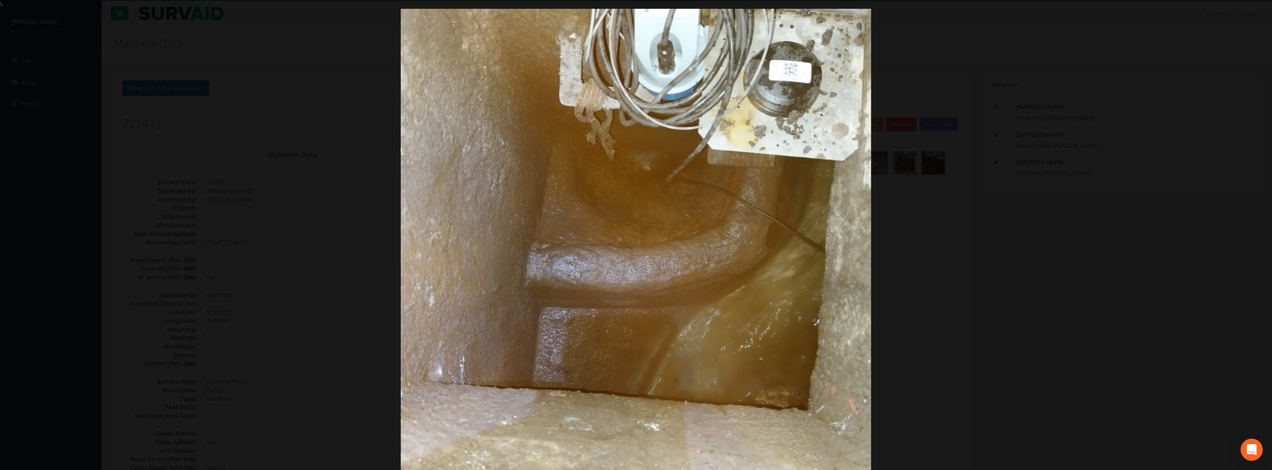
click at [201, 127] on div at bounding box center [636, 244] width 1272 height 470
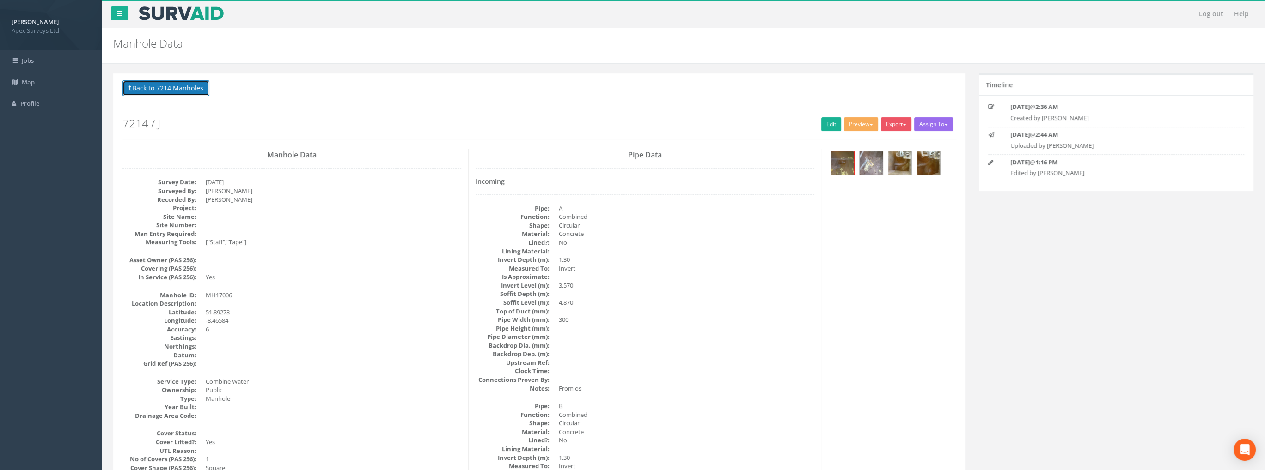
click at [163, 85] on button "Back to 7214 Manholes" at bounding box center [165, 88] width 87 height 16
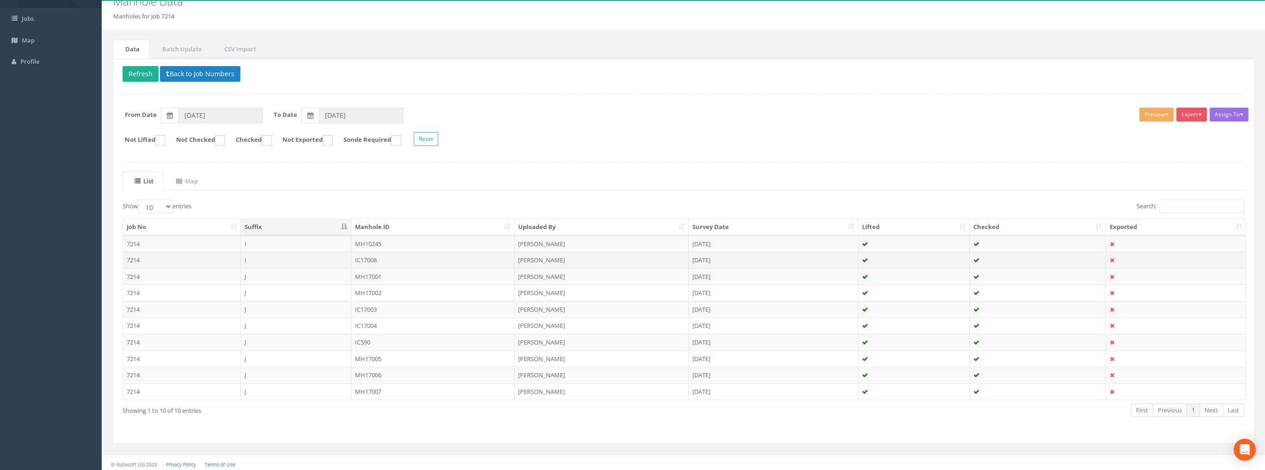
scroll to position [43, 0]
